Goal: Transaction & Acquisition: Purchase product/service

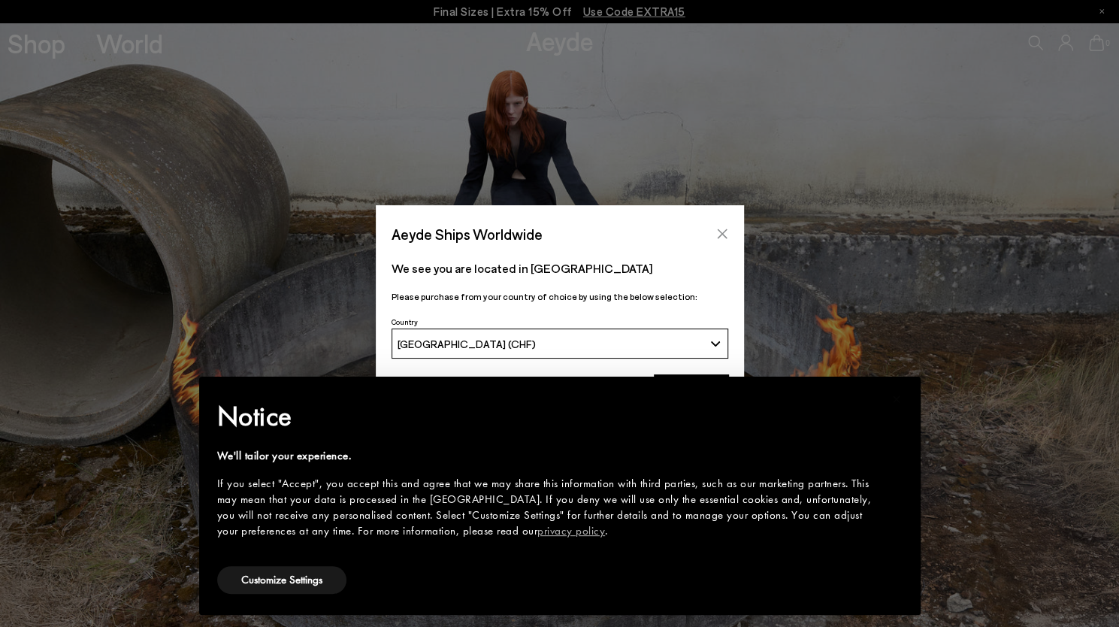
click at [719, 232] on icon "Close" at bounding box center [722, 234] width 12 height 12
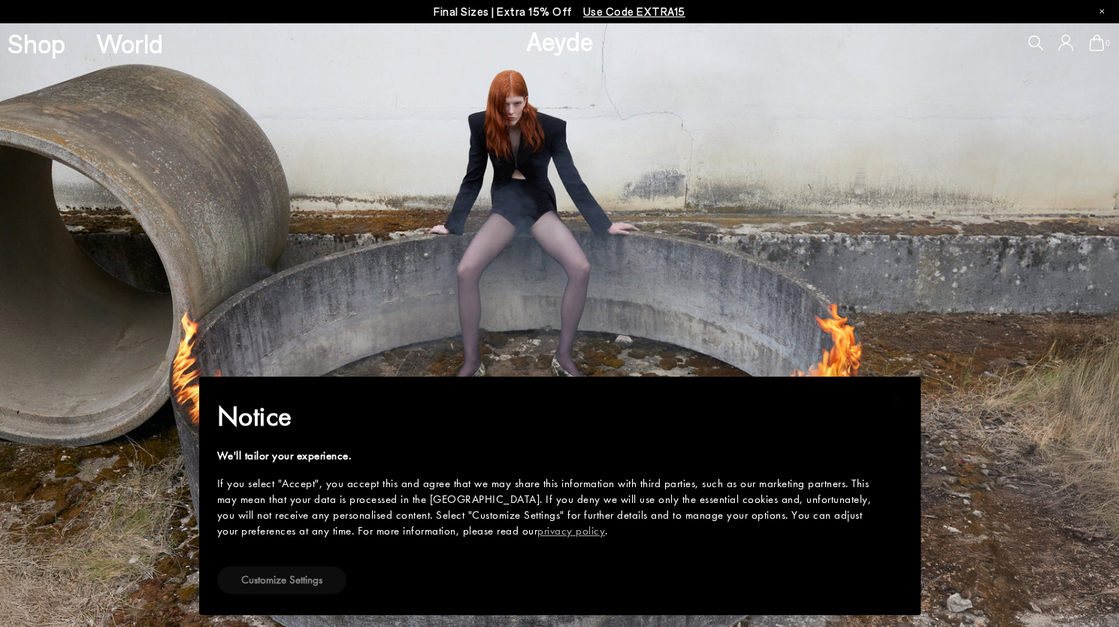
click at [289, 578] on button "Customize Settings" at bounding box center [281, 580] width 129 height 28
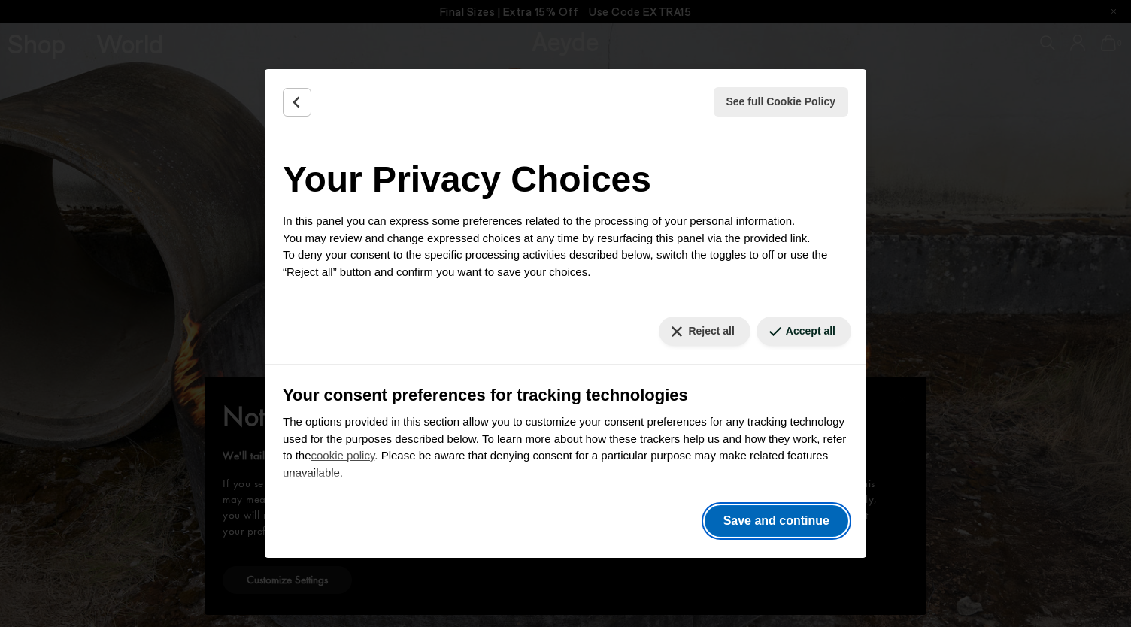
click at [774, 516] on button "Save and continue" at bounding box center [776, 521] width 144 height 32
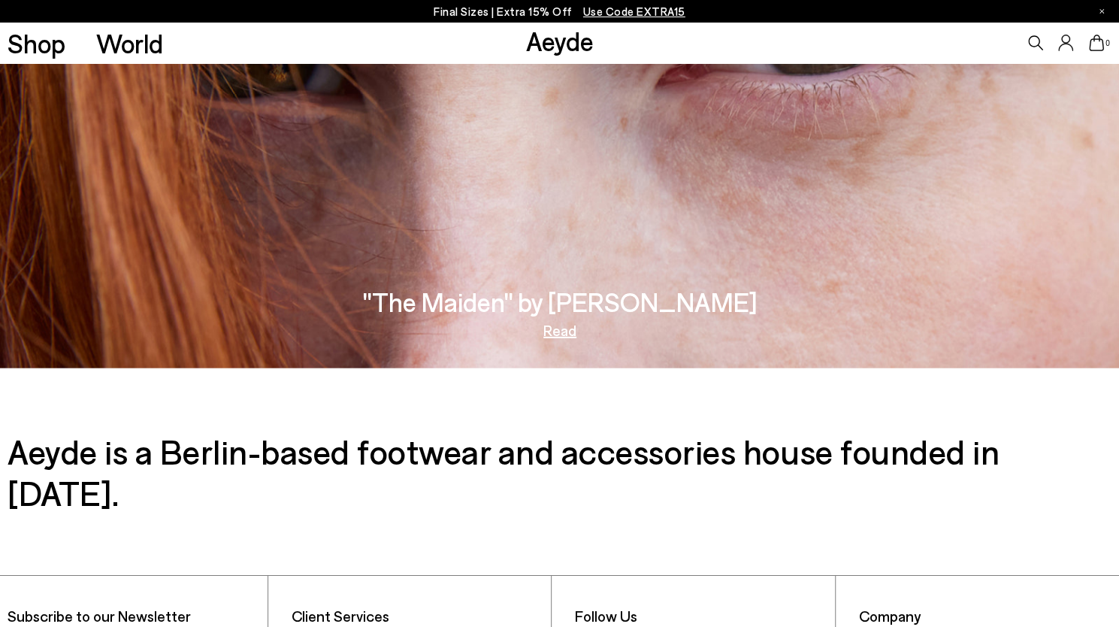
scroll to position [2054, 0]
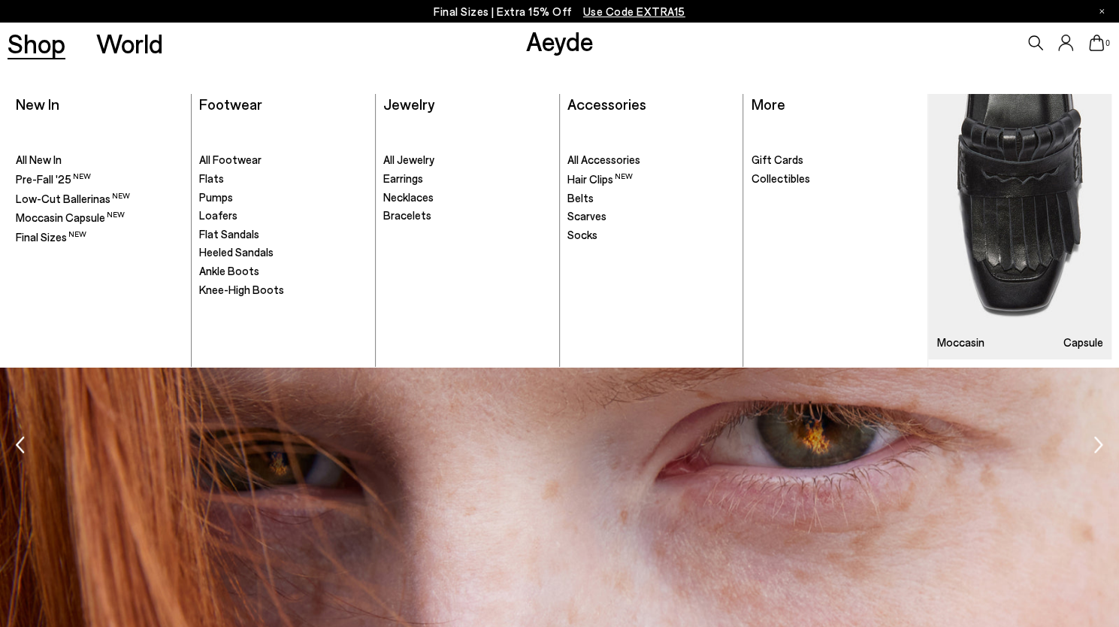
click at [45, 43] on link "Shop" at bounding box center [37, 43] width 58 height 26
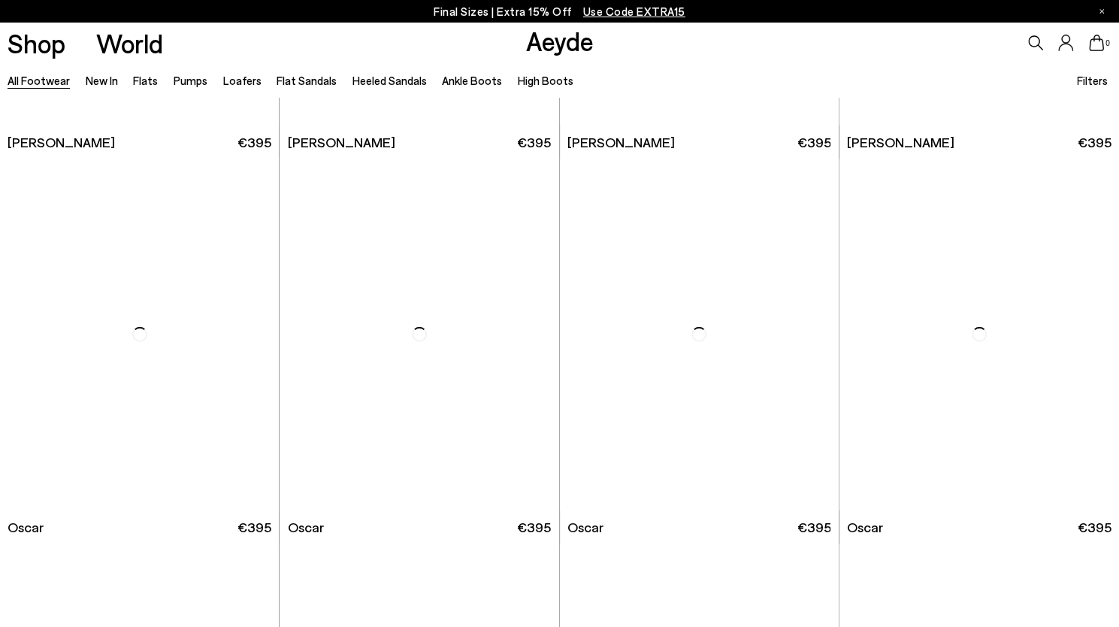
scroll to position [2272, 0]
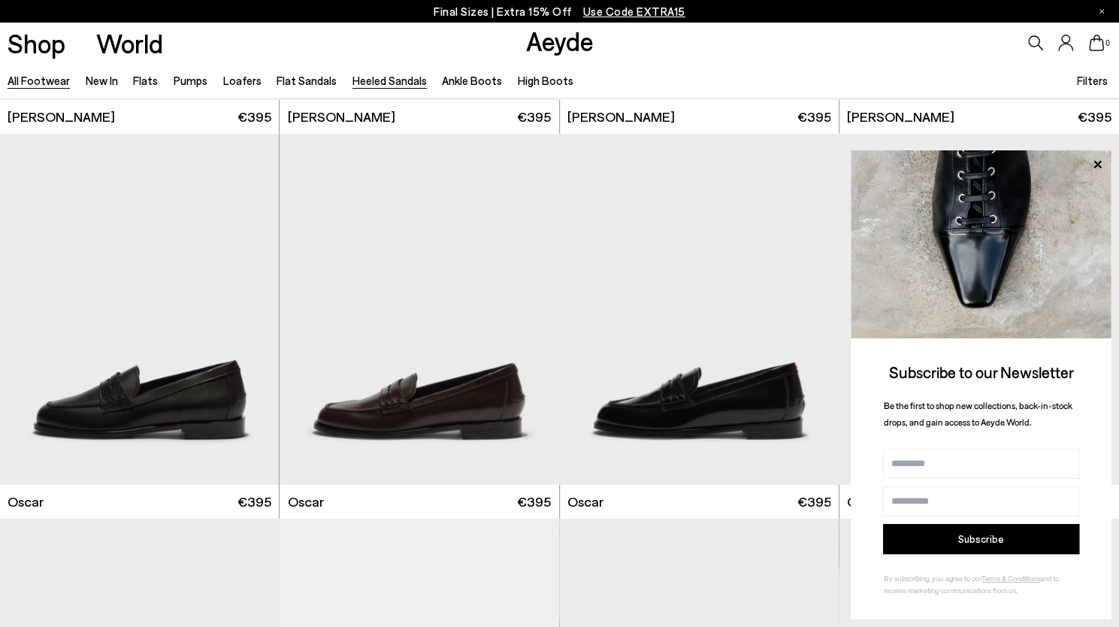
click at [400, 84] on link "Heeled Sandals" at bounding box center [390, 81] width 74 height 14
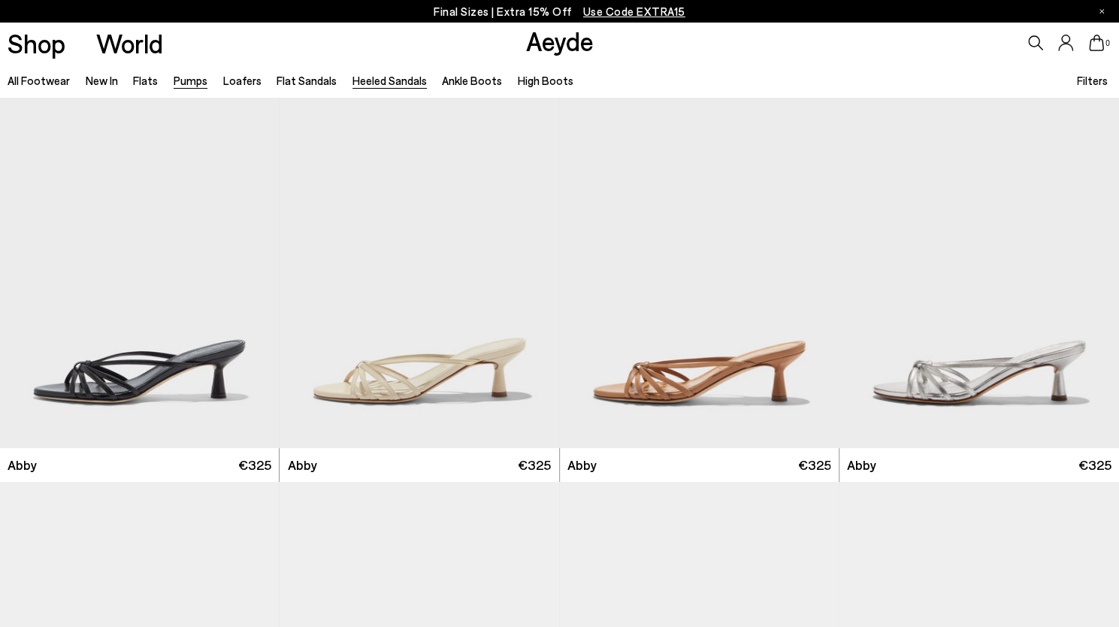
click at [181, 80] on link "Pumps" at bounding box center [191, 81] width 34 height 14
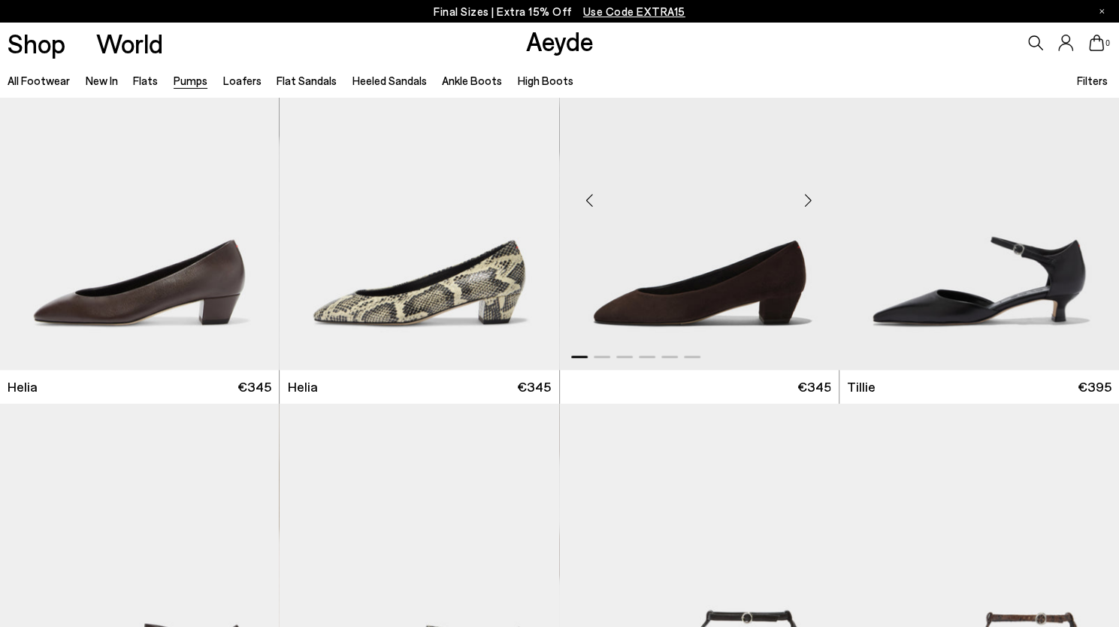
scroll to position [1128, 0]
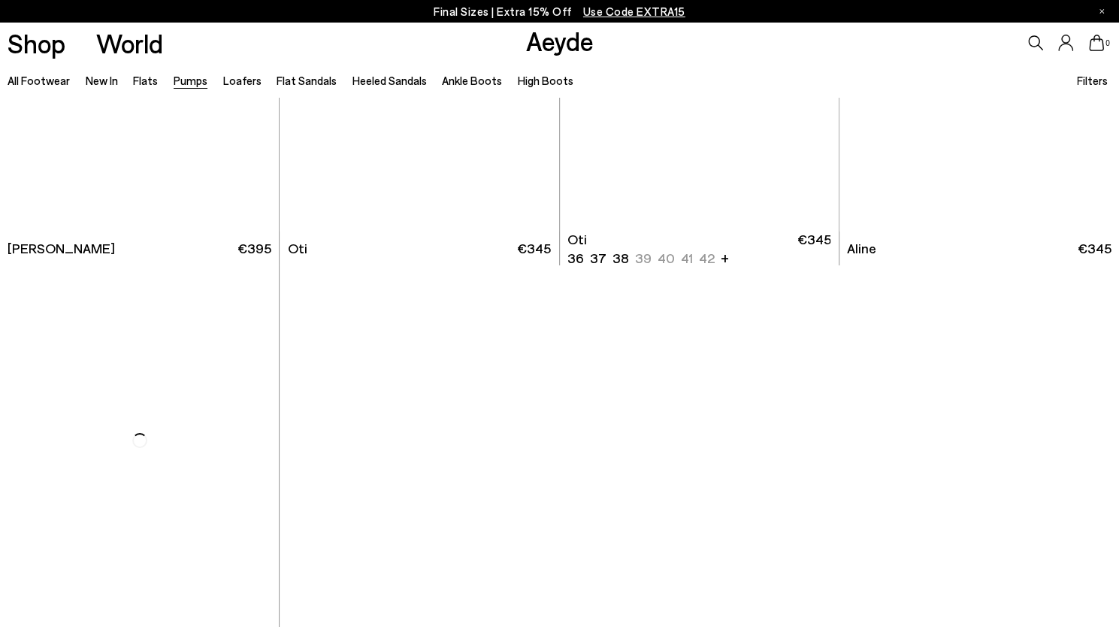
scroll to position [6390, 0]
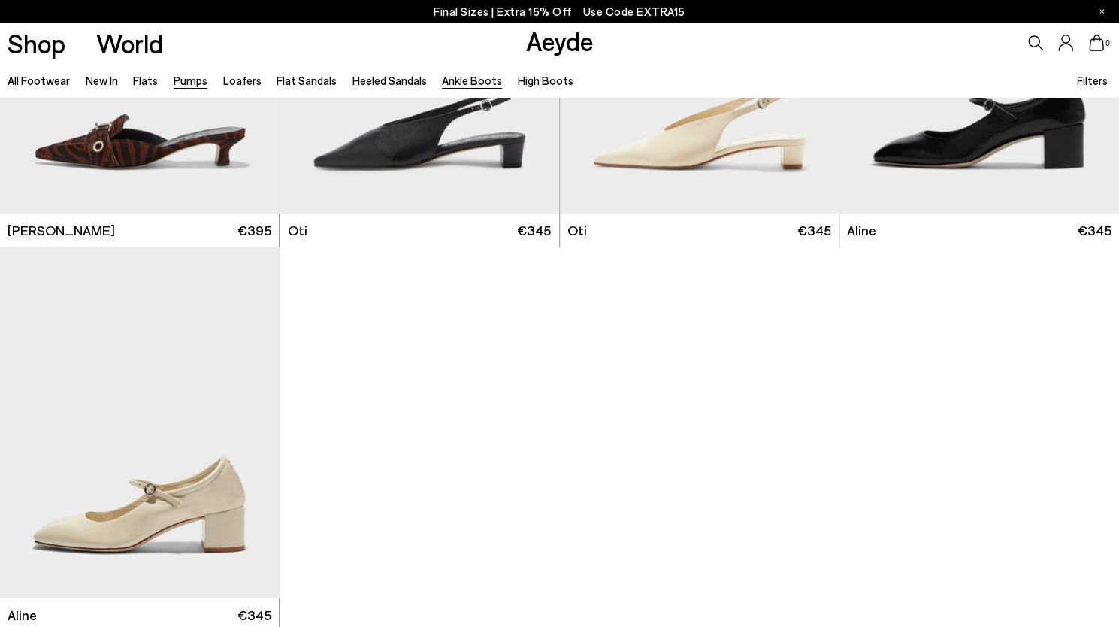
click at [453, 82] on link "Ankle Boots" at bounding box center [472, 81] width 60 height 14
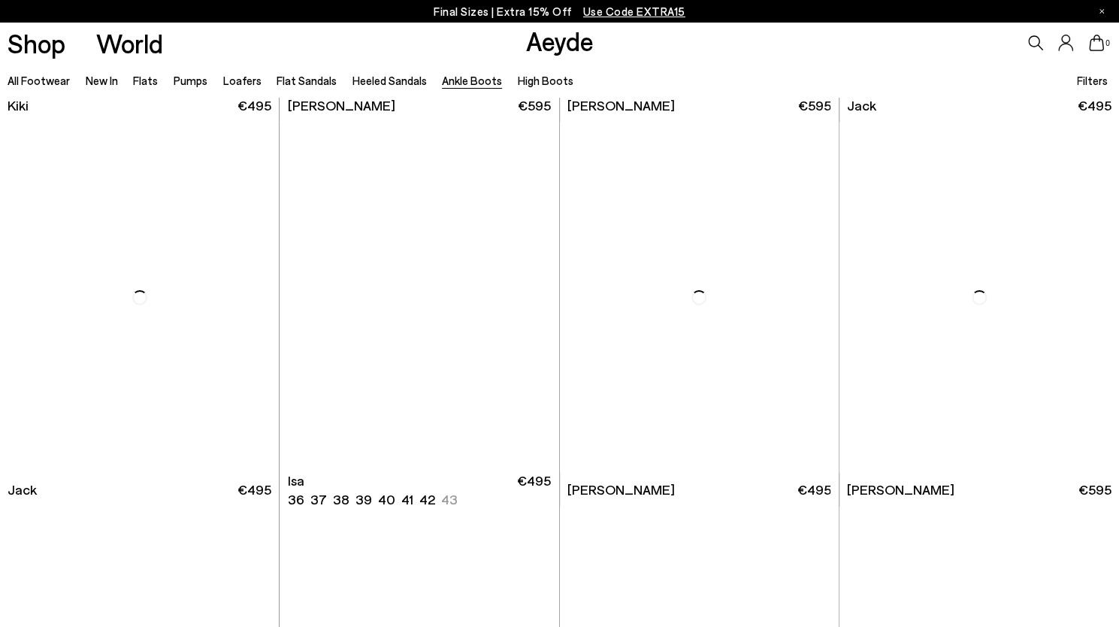
scroll to position [2631, 0]
